Goal: Task Accomplishment & Management: Manage account settings

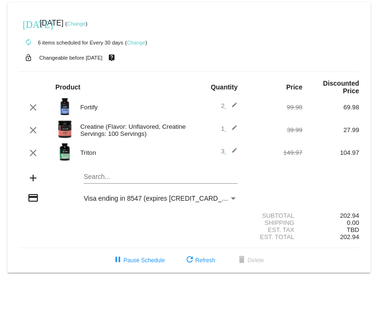
click at [26, 102] on div "clear" at bounding box center [33, 107] width 28 height 11
click at [29, 102] on mat-icon "clear" at bounding box center [32, 107] width 11 height 11
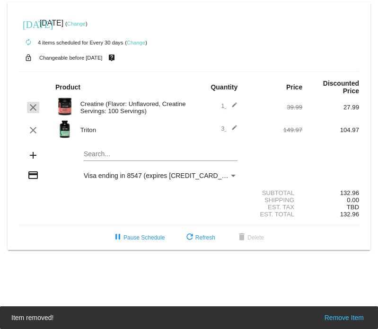
click at [33, 102] on mat-icon "clear" at bounding box center [32, 107] width 11 height 11
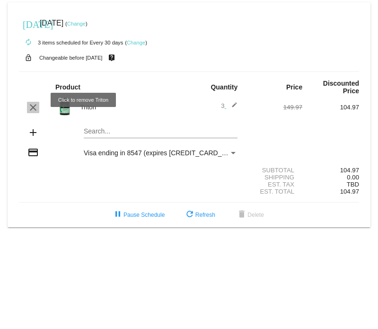
click at [30, 102] on mat-icon "clear" at bounding box center [32, 107] width 11 height 11
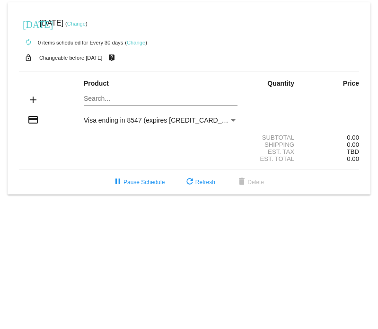
click at [136, 42] on link "Change" at bounding box center [136, 43] width 18 height 6
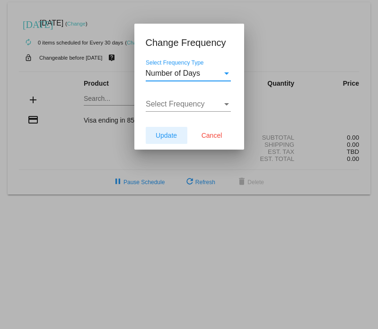
click at [168, 136] on span "Update" at bounding box center [166, 136] width 21 height 8
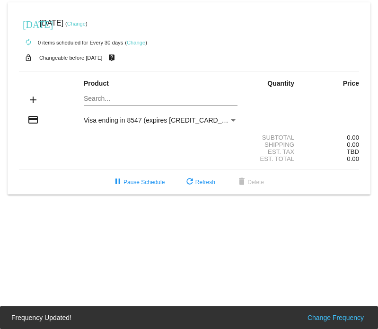
click at [86, 22] on link "Change" at bounding box center [76, 24] width 18 height 6
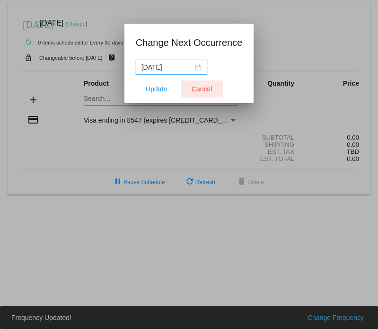
click at [195, 90] on span "Cancel" at bounding box center [202, 89] width 21 height 8
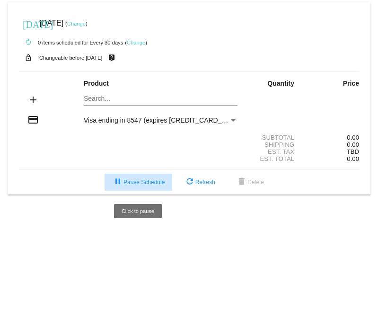
click at [145, 183] on span "pause Pause Schedule" at bounding box center [138, 182] width 53 height 7
